Goal: Task Accomplishment & Management: Manage account settings

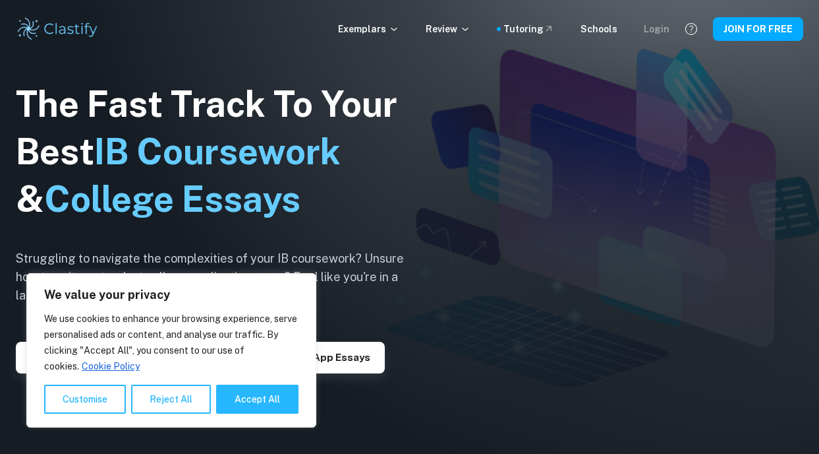
click at [654, 29] on div "Login" at bounding box center [657, 29] width 26 height 15
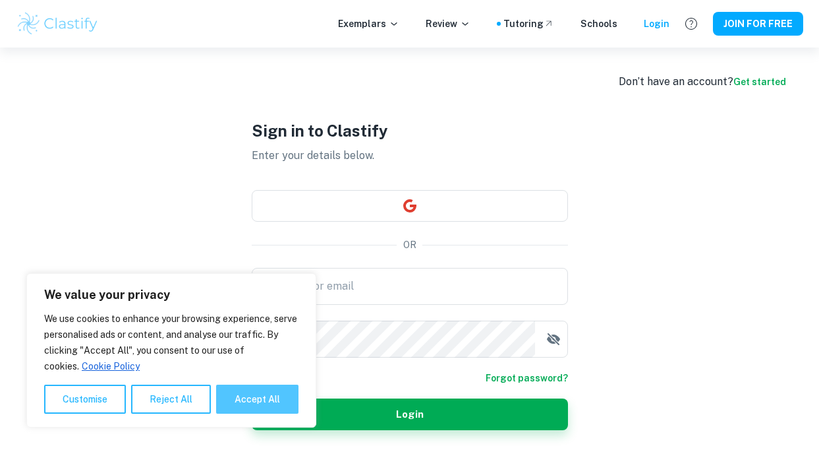
click at [262, 395] on button "Accept All" at bounding box center [257, 398] width 82 height 29
checkbox input "true"
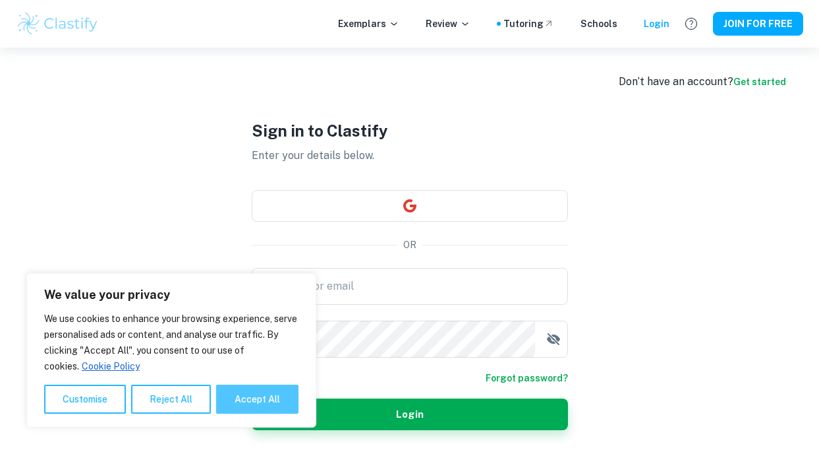
checkbox input "true"
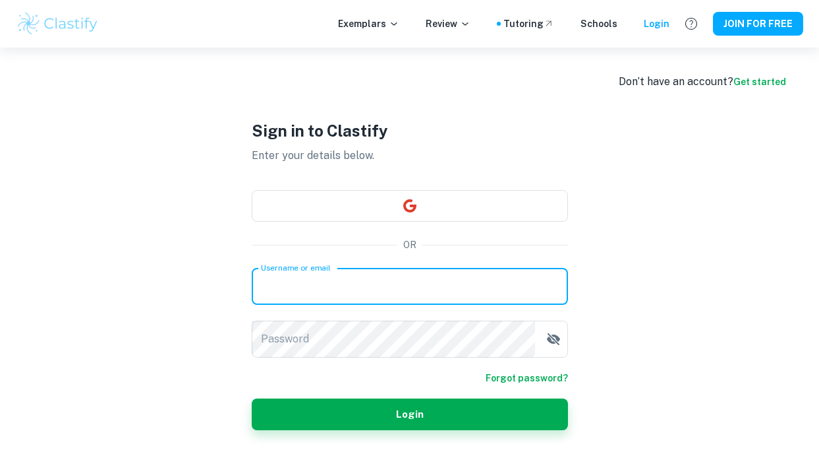
click at [296, 293] on input "Username or email" at bounding box center [410, 286] width 316 height 37
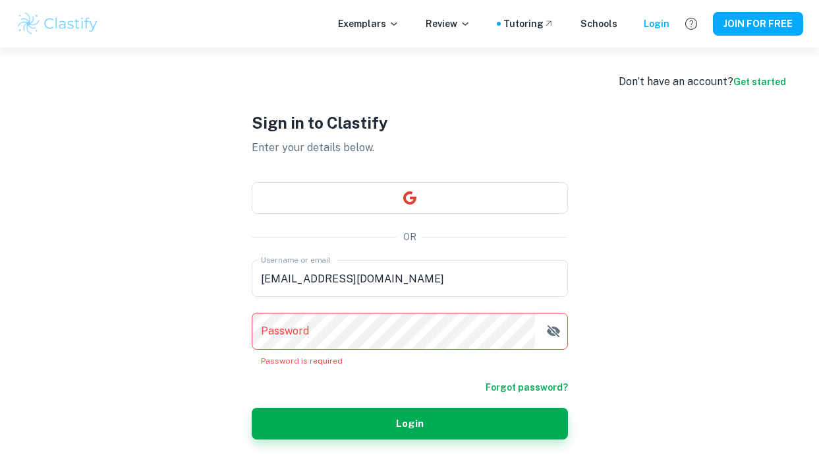
click at [510, 371] on form "Username or email carolinesid@me.com Username or email Password Password Passwo…" at bounding box center [410, 349] width 316 height 179
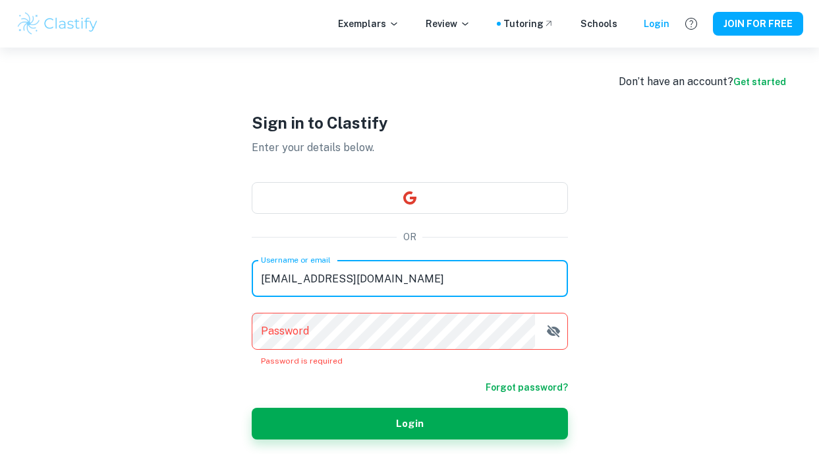
drag, startPoint x: 317, startPoint y: 275, endPoint x: 302, endPoint y: 279, distance: 15.8
click at [302, 279] on input "carolinesid@me.com" at bounding box center [410, 278] width 316 height 37
drag, startPoint x: 364, startPoint y: 277, endPoint x: 351, endPoint y: 276, distance: 12.6
click at [351, 276] on input "carolinequarello@me.com" at bounding box center [410, 278] width 316 height 37
type input "carolinequarello@gmail.com"
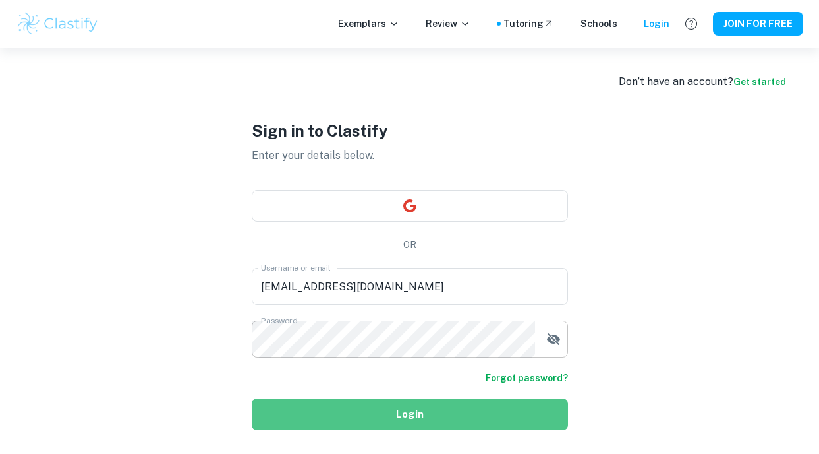
click at [356, 411] on button "Login" at bounding box center [410, 414] width 316 height 32
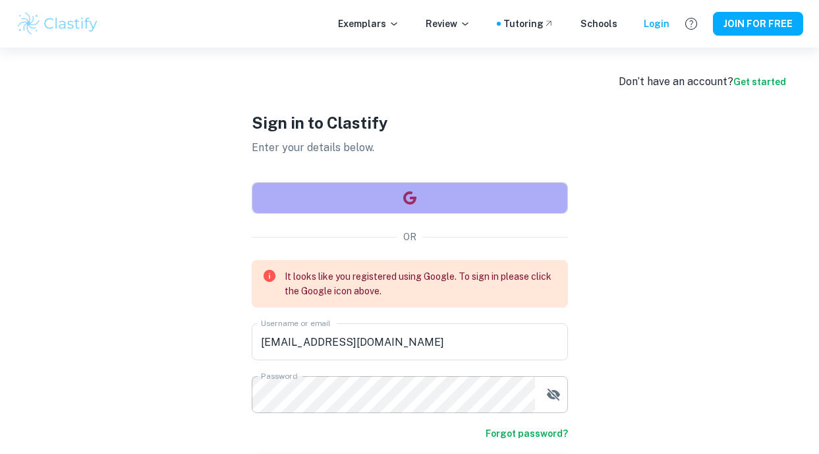
click at [413, 196] on icon "button" at bounding box center [409, 197] width 13 height 13
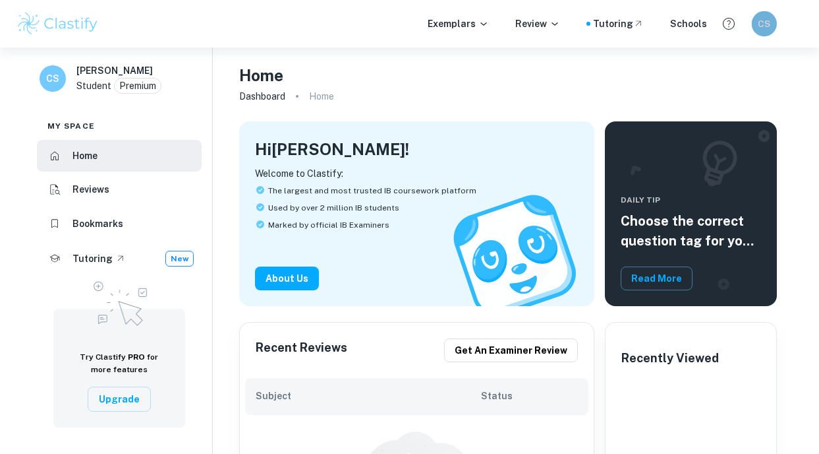
click at [763, 24] on h6 "CS" at bounding box center [764, 23] width 15 height 14
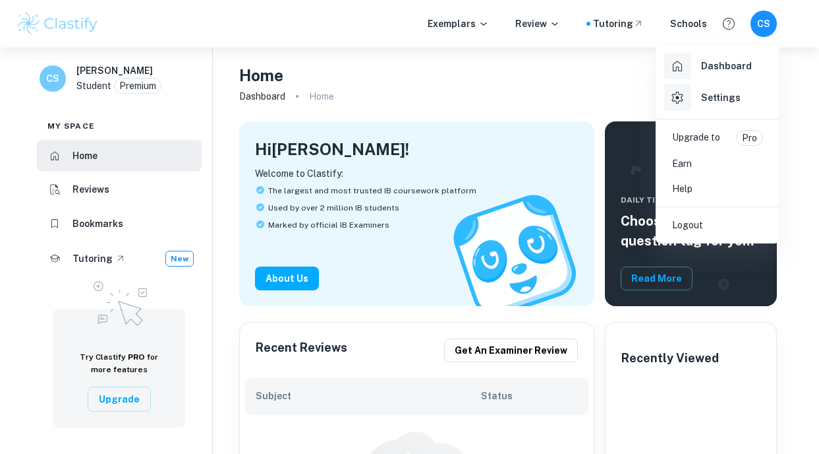
click at [715, 67] on h6 "Dashboard" at bounding box center [726, 66] width 51 height 15
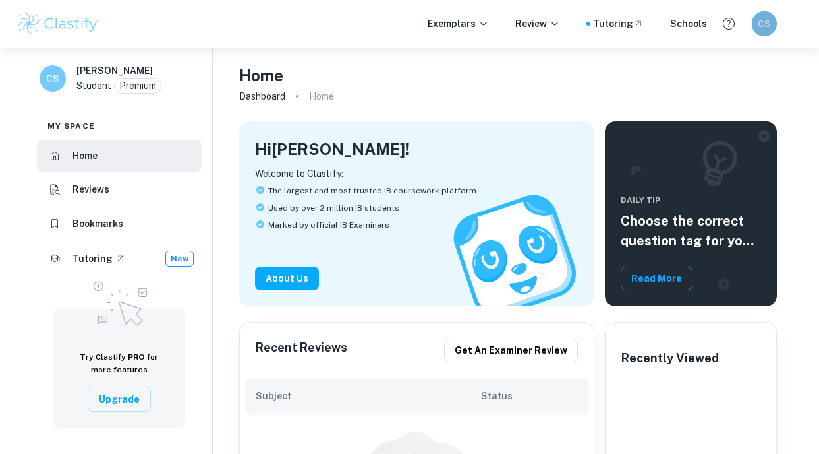
click at [764, 26] on h6 "CS" at bounding box center [764, 23] width 15 height 14
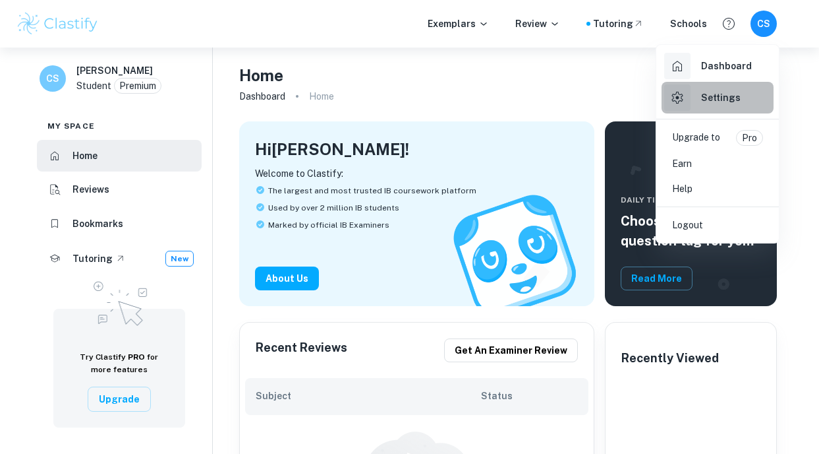
click at [722, 100] on h6 "Settings" at bounding box center [721, 97] width 40 height 15
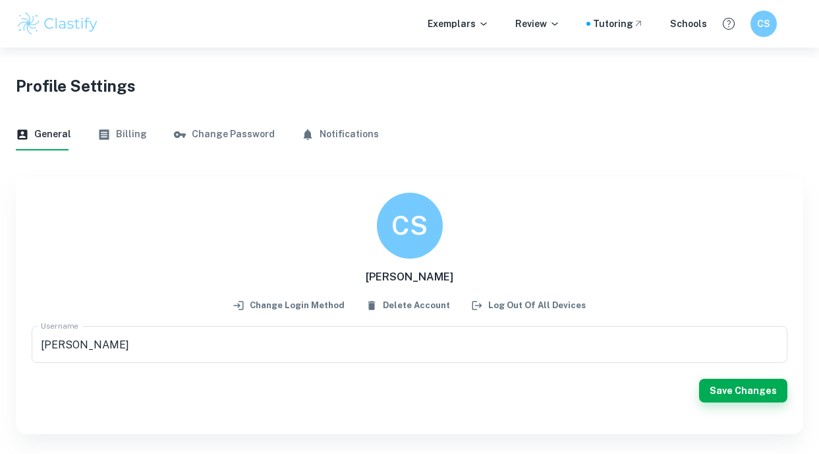
click at [131, 128] on button "Billing" at bounding box center [122, 135] width 49 height 32
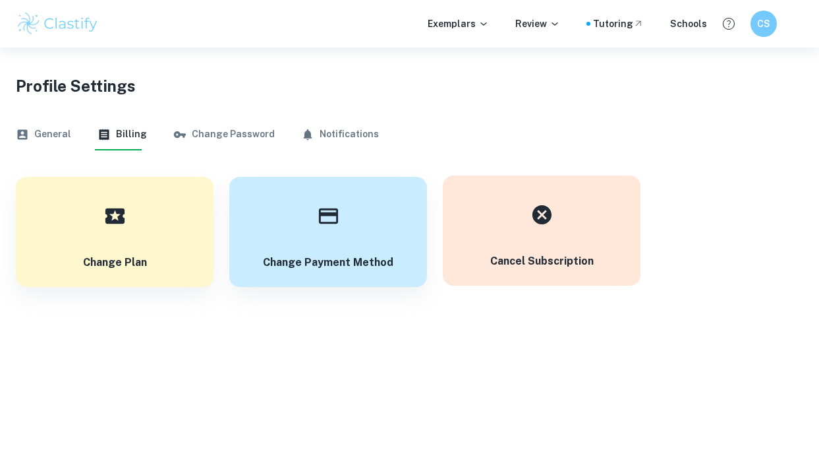
click at [560, 260] on h6 "Cancel subscription" at bounding box center [541, 261] width 103 height 16
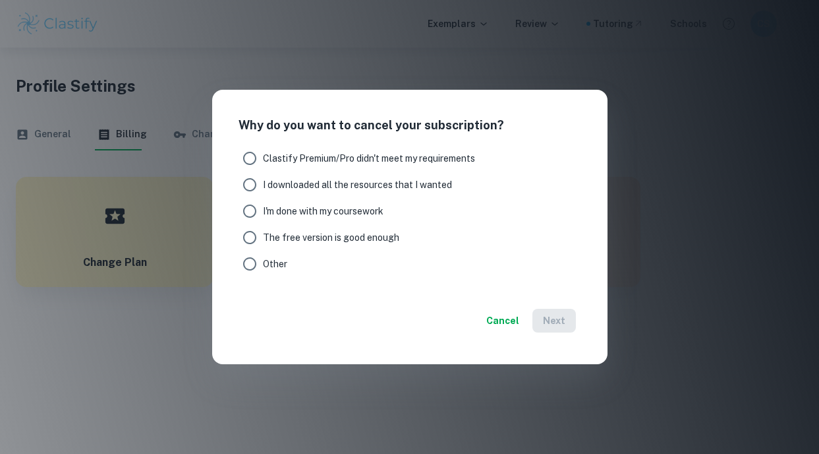
click at [256, 155] on input "Clastify Premium/Pro didn't meet my requirements" at bounding box center [250, 158] width 26 height 26
radio input "true"
click at [544, 312] on button "Next" at bounding box center [555, 320] width 44 height 24
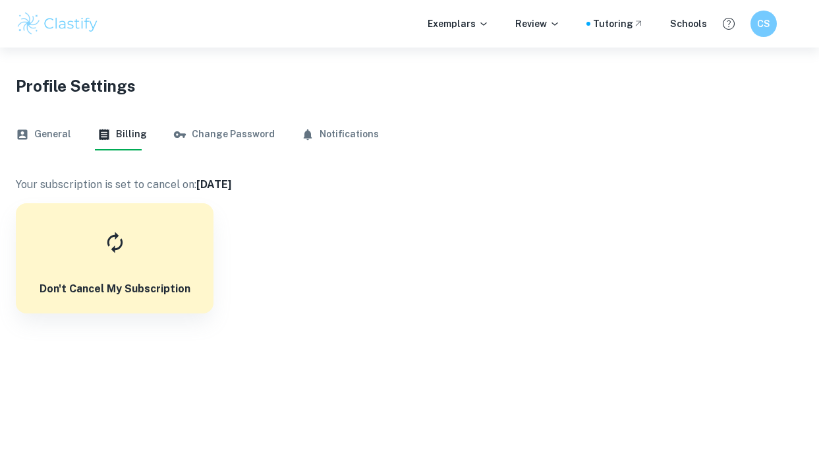
click at [403, 322] on body "We value your privacy We use cookies to enhance your browsing experience, serve…" at bounding box center [409, 274] width 819 height 454
